Goal: Transaction & Acquisition: Purchase product/service

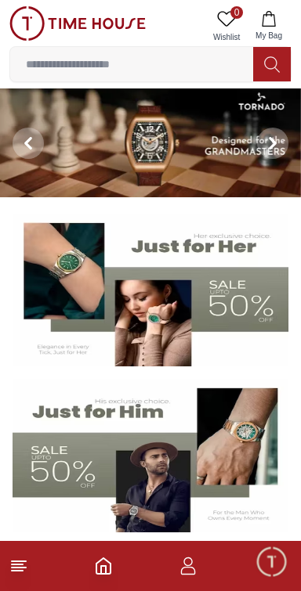
click at [20, 571] on line at bounding box center [17, 571] width 11 height 0
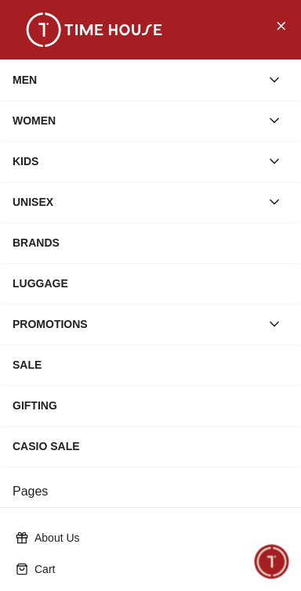
click at [63, 88] on div "MEN" at bounding box center [136, 80] width 247 height 28
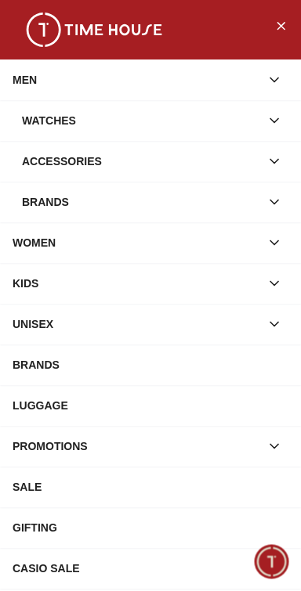
click at [53, 131] on div "Watches" at bounding box center [141, 120] width 238 height 28
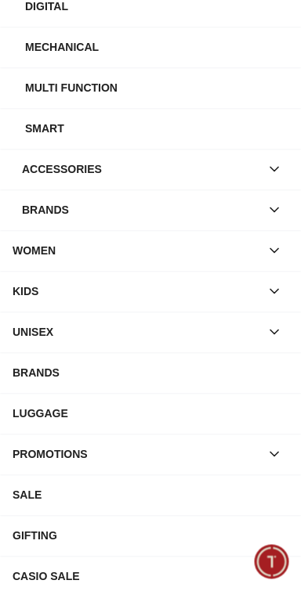
scroll to position [402, 0]
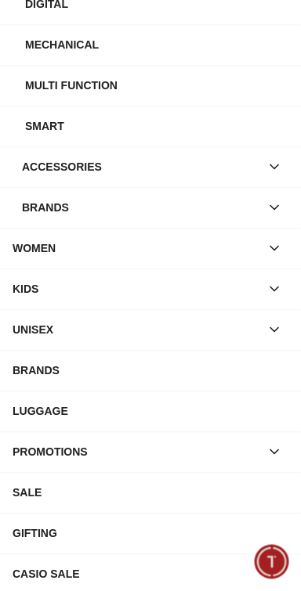
click at [229, 384] on div "BRANDS" at bounding box center [151, 370] width 276 height 28
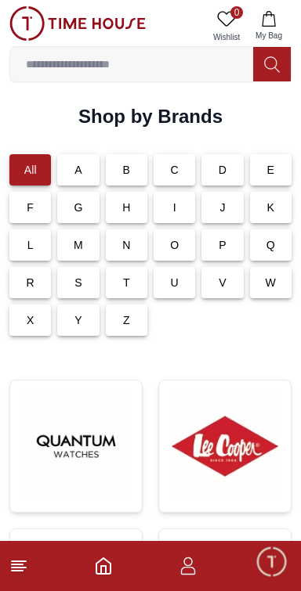
click at [69, 72] on input at bounding box center [131, 64] width 243 height 31
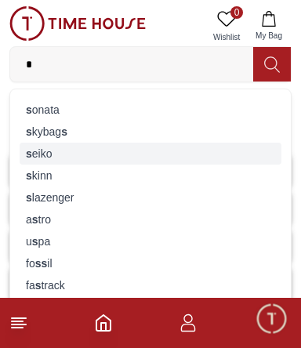
type input "*"
click at [30, 160] on strong "s" at bounding box center [29, 153] width 6 height 13
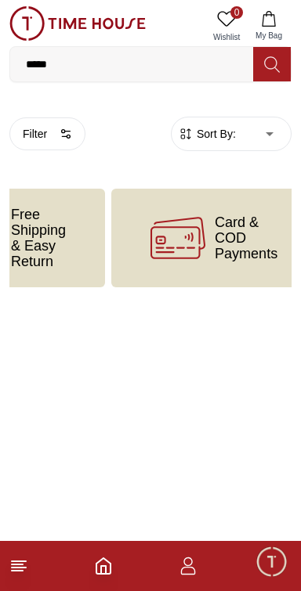
scroll to position [0, 272]
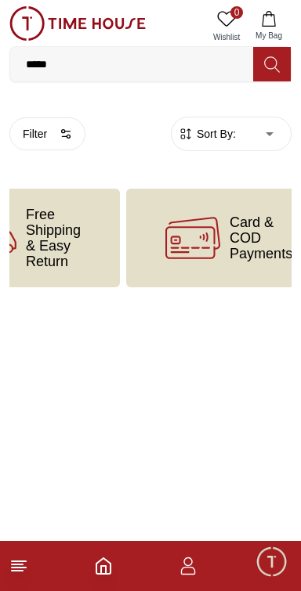
click at [276, 68] on icon at bounding box center [272, 65] width 16 height 18
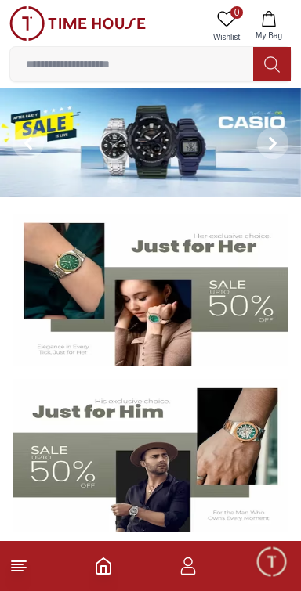
click at [59, 70] on input at bounding box center [131, 64] width 243 height 31
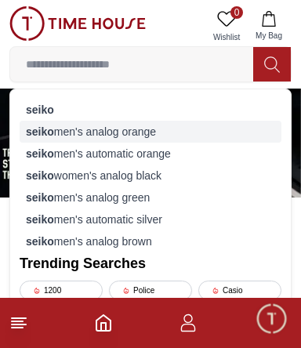
click at [41, 138] on strong "seiko" at bounding box center [40, 131] width 28 height 13
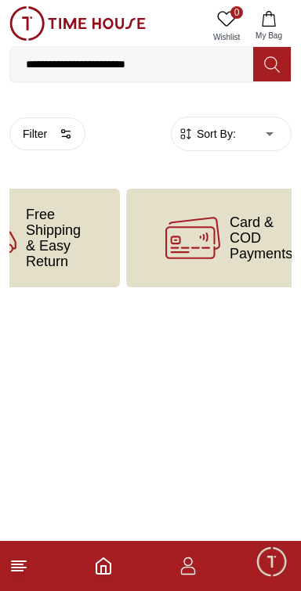
click at [53, 242] on span "Free Shipping & Easy Return" at bounding box center [53, 238] width 55 height 63
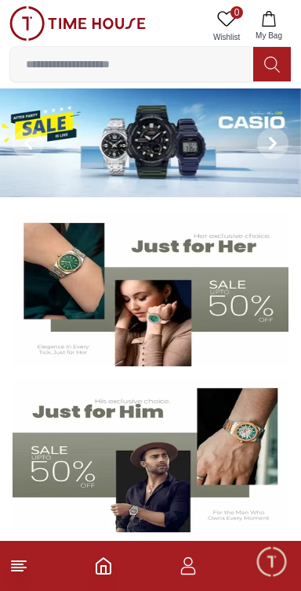
click at [269, 561] on span "Minimize live chat window" at bounding box center [270, 561] width 45 height 45
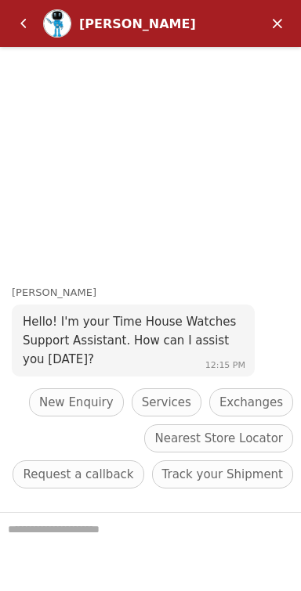
scroll to position [70, 0]
click at [27, 24] on em "Back" at bounding box center [23, 23] width 31 height 31
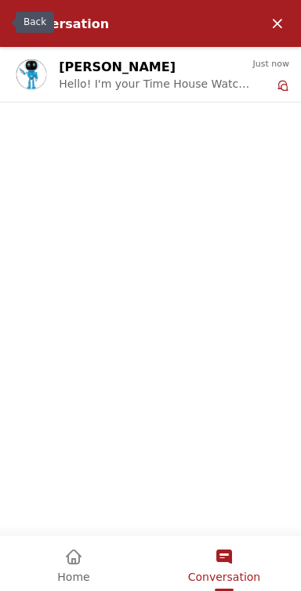
scroll to position [438, 0]
click at [62, 571] on span "Home" at bounding box center [73, 577] width 32 height 13
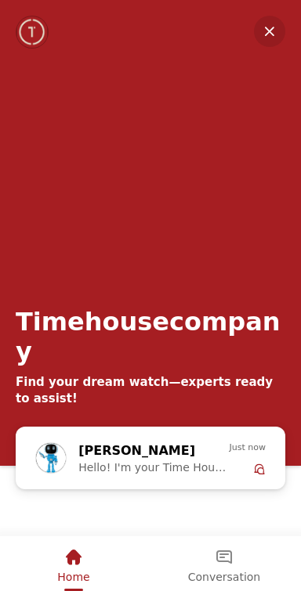
click at [266, 19] on em "Minimize" at bounding box center [269, 31] width 31 height 31
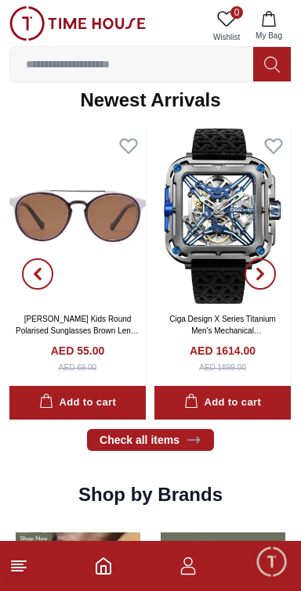
scroll to position [1018, 0]
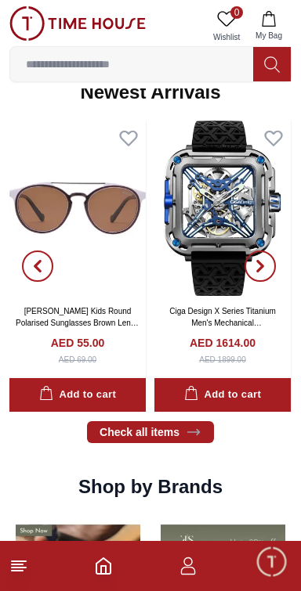
click at [17, 571] on line at bounding box center [17, 571] width 11 height 0
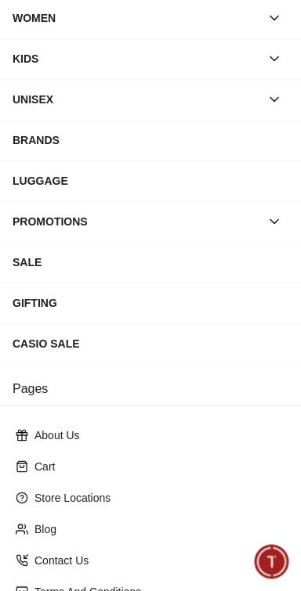
scroll to position [0, 0]
